Goal: Information Seeking & Learning: Learn about a topic

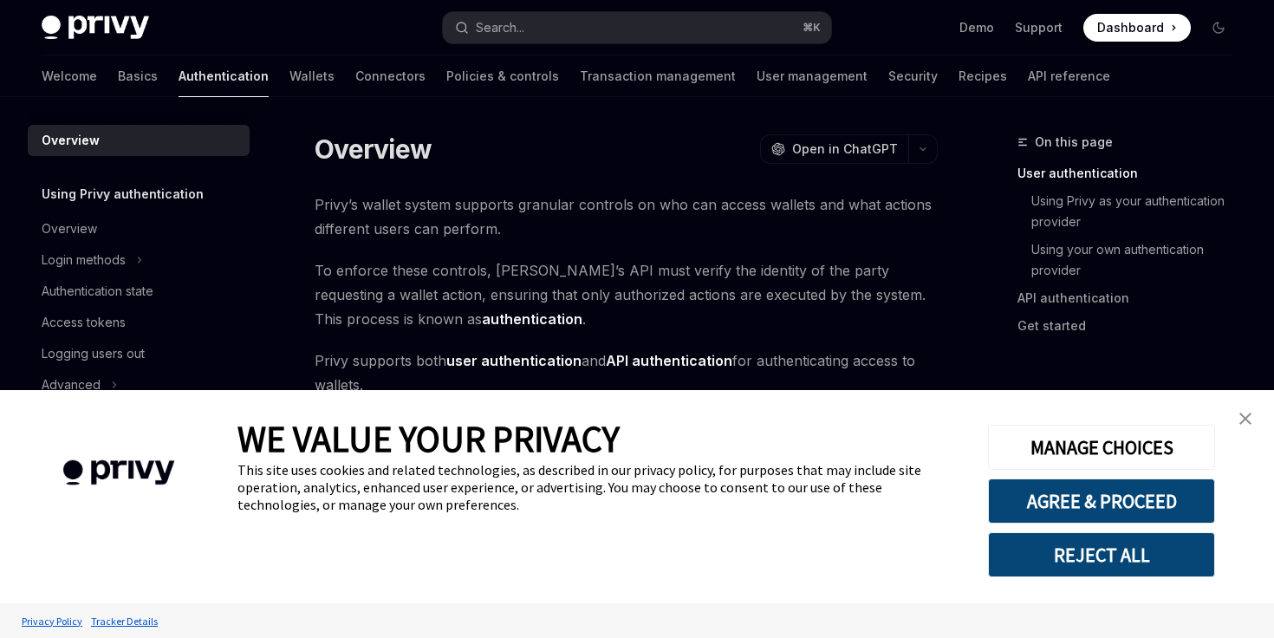
click at [87, 22] on img at bounding box center [95, 28] width 107 height 24
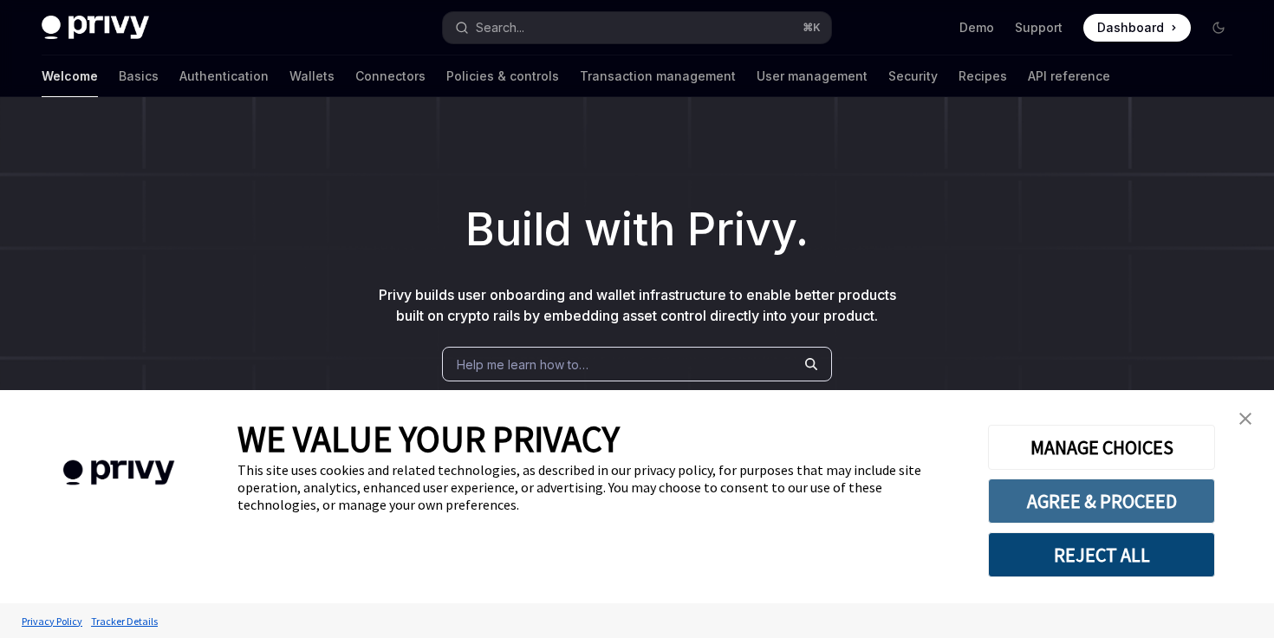
click at [1117, 497] on button "AGREE & PROCEED" at bounding box center [1101, 500] width 227 height 45
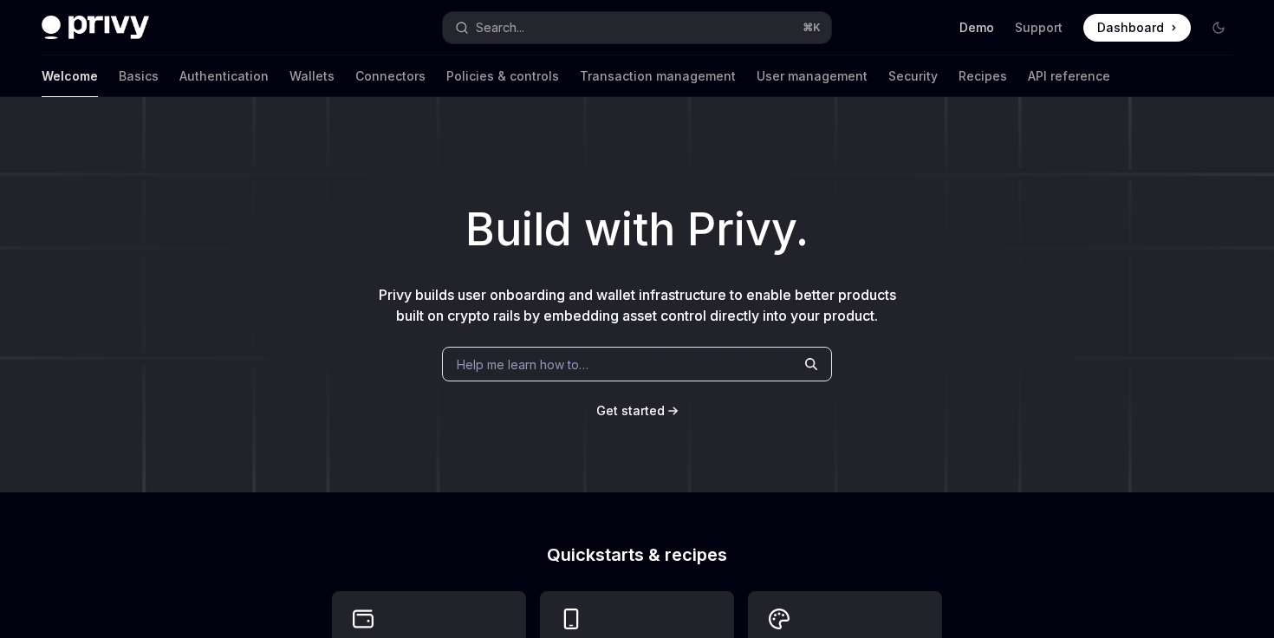
click at [972, 29] on link "Demo" at bounding box center [976, 27] width 35 height 17
click at [580, 68] on link "Transaction management" at bounding box center [658, 76] width 156 height 42
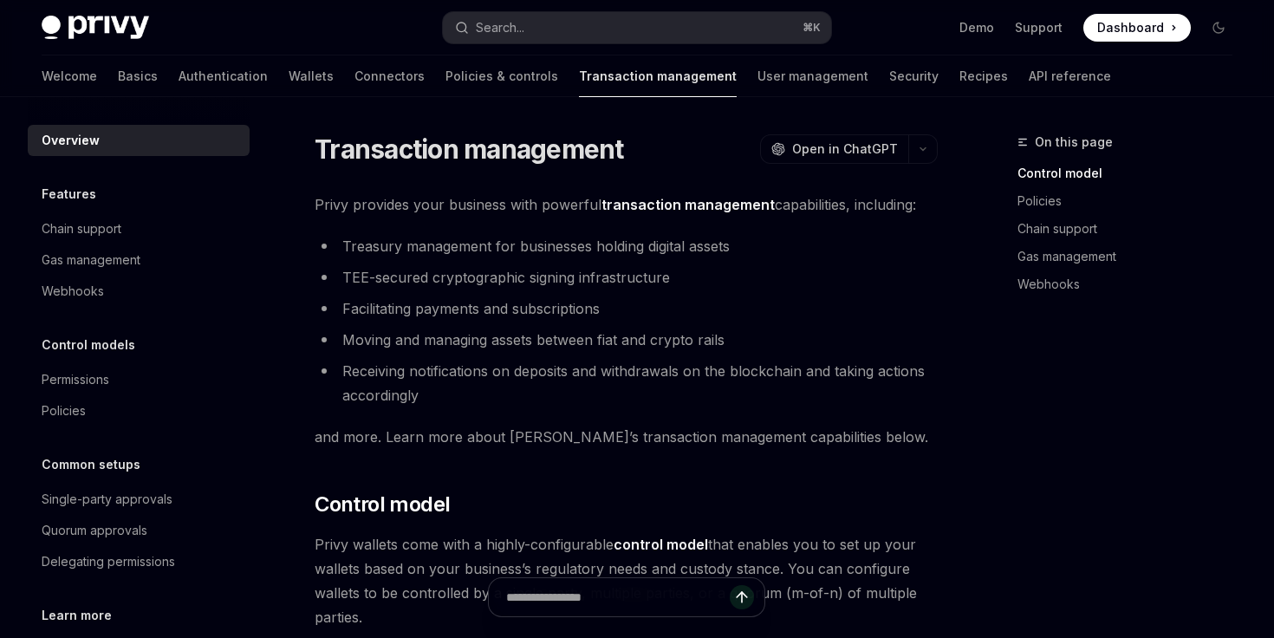
click at [729, 54] on div "Privy Docs home page Search... ⌘ K Demo Support Dashboard Dashboard Search..." at bounding box center [637, 27] width 1191 height 55
click at [757, 92] on link "User management" at bounding box center [812, 76] width 111 height 42
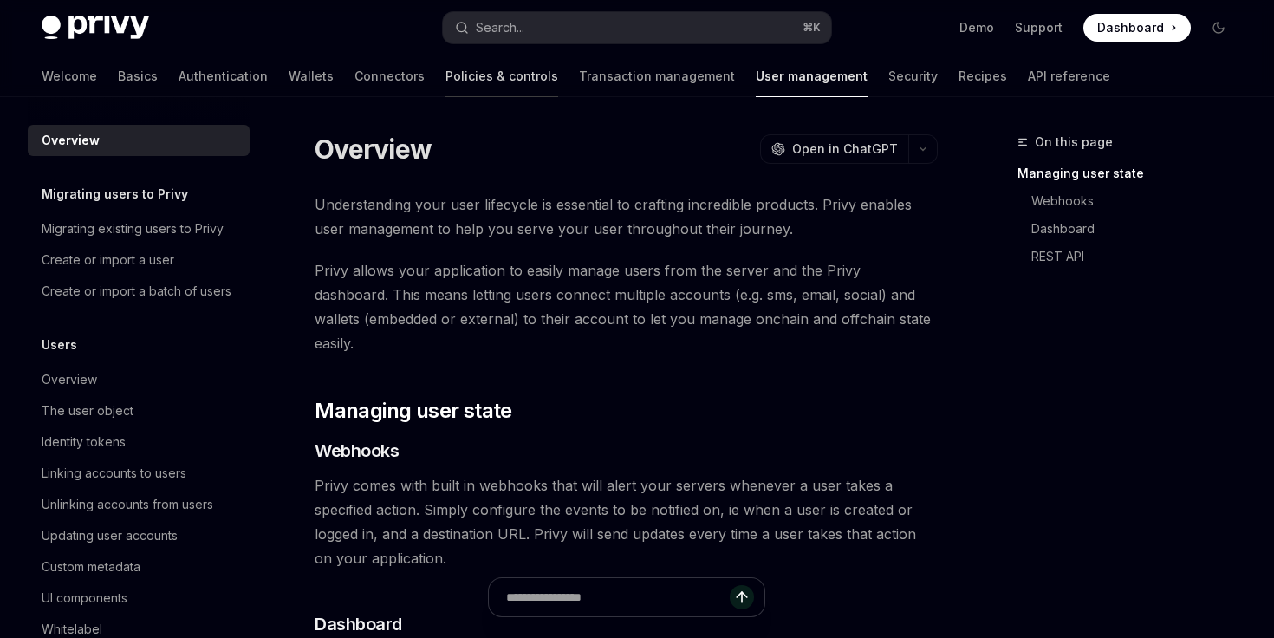
click at [445, 76] on link "Policies & controls" at bounding box center [501, 76] width 113 height 42
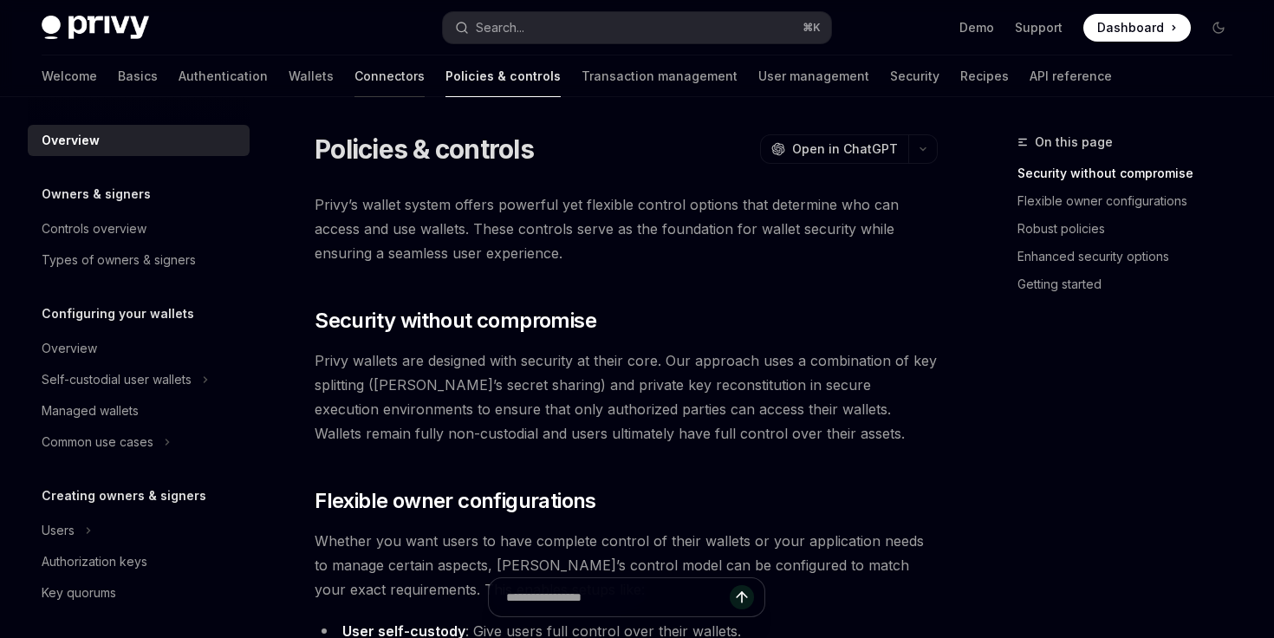
click at [354, 69] on link "Connectors" at bounding box center [389, 76] width 70 height 42
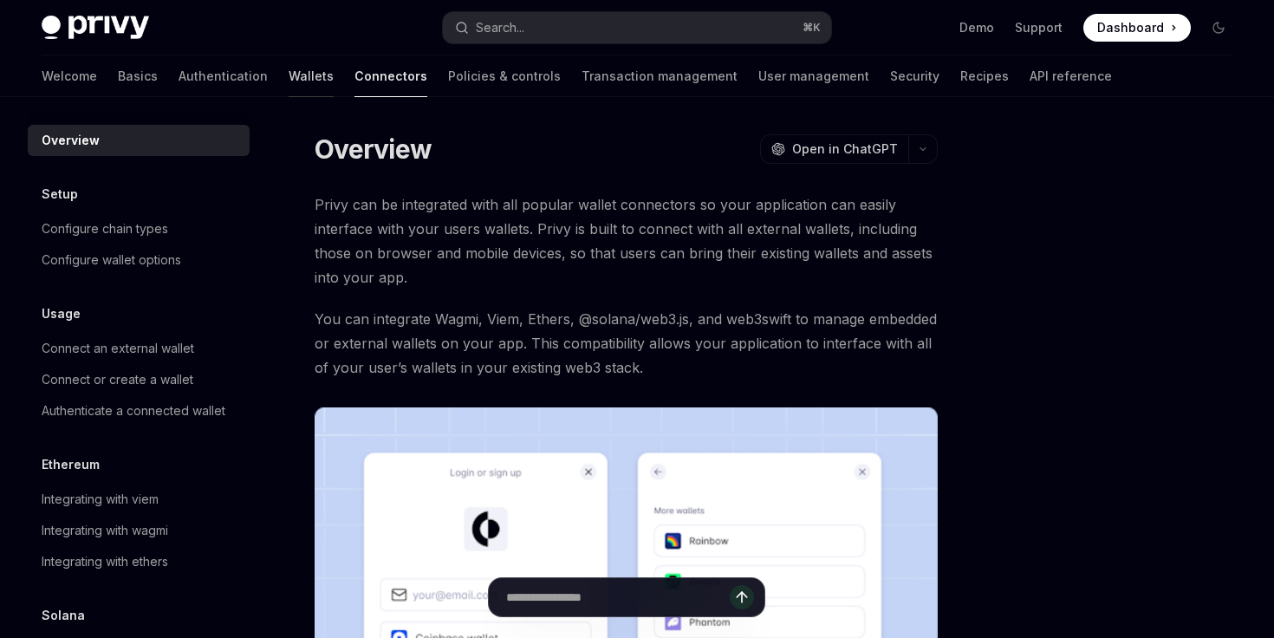
click at [289, 71] on link "Wallets" at bounding box center [311, 76] width 45 height 42
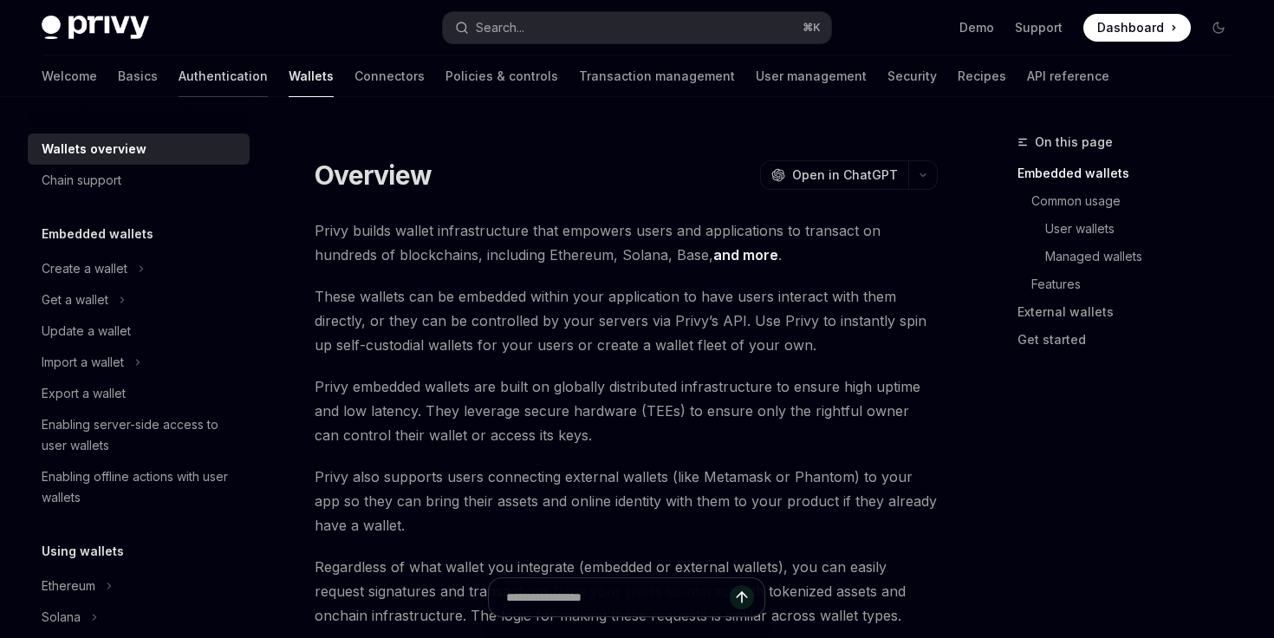
click at [179, 68] on link "Authentication" at bounding box center [223, 76] width 89 height 42
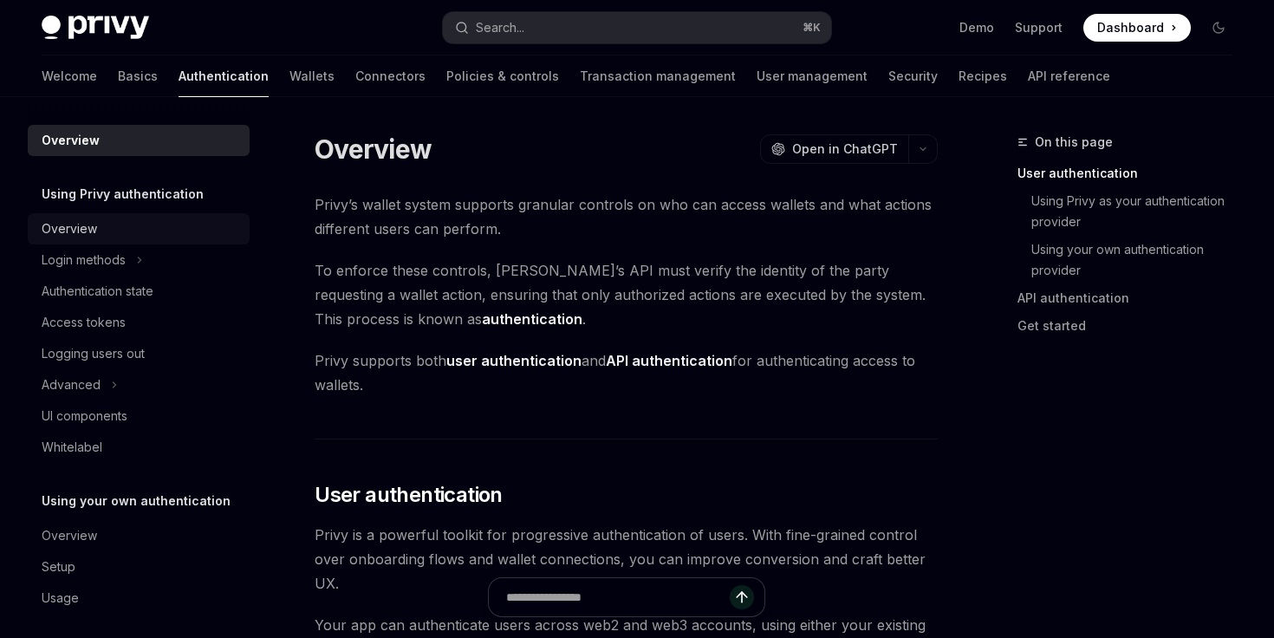
click at [79, 224] on div "Overview" at bounding box center [69, 228] width 55 height 21
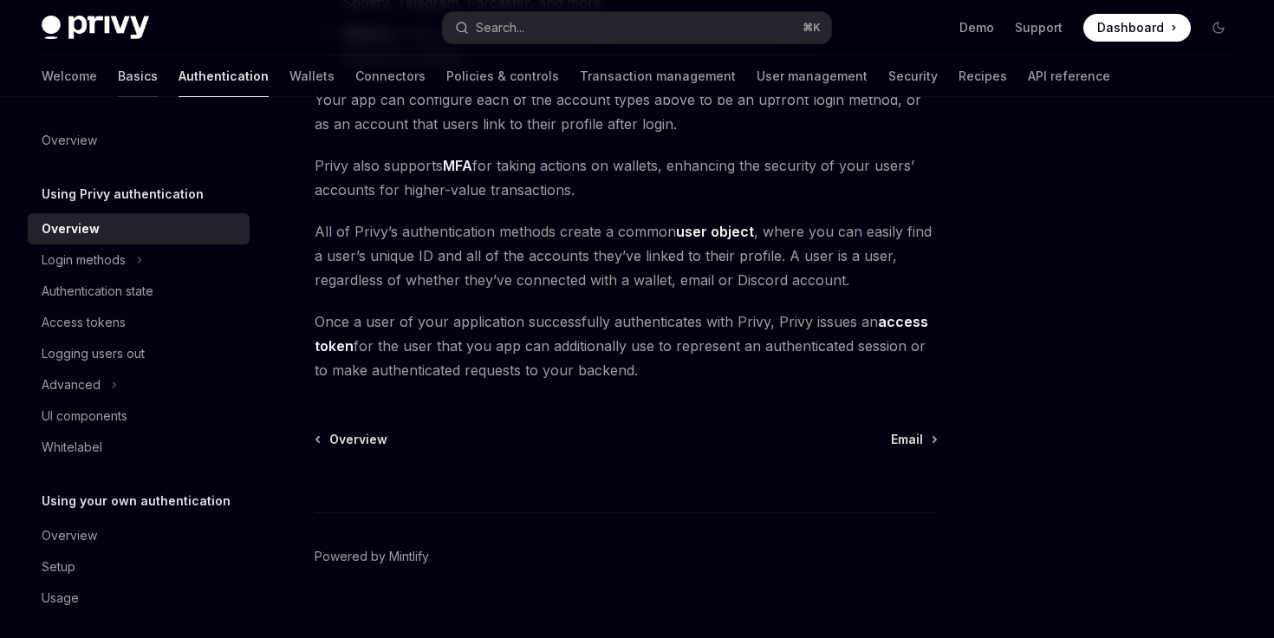
click at [118, 68] on link "Basics" at bounding box center [138, 76] width 40 height 42
type textarea "*"
